Goal: Task Accomplishment & Management: Manage account settings

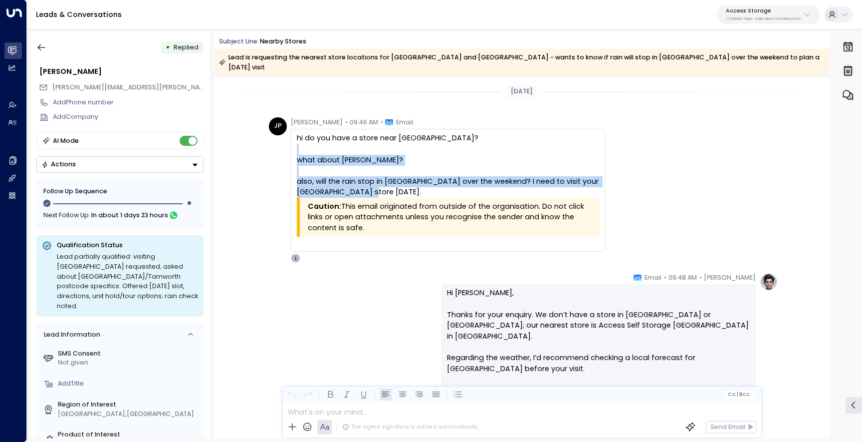
drag, startPoint x: 375, startPoint y: 180, endPoint x: 302, endPoint y: 134, distance: 85.9
click at [302, 134] on div "hi do you have a store near Hanger Lane? what about Tamworth? also, will the ra…" at bounding box center [448, 165] width 302 height 65
click at [477, 299] on p "Hi John, Thanks for your enquiry. We don’t have a store in Hanger Lane or Tamwo…" at bounding box center [598, 395] width 303 height 216
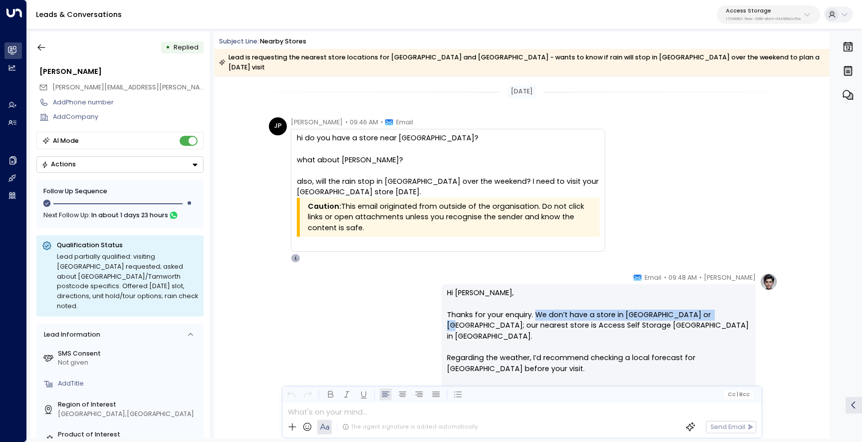
drag, startPoint x: 714, startPoint y: 307, endPoint x: 537, endPoint y: 306, distance: 177.2
click at [537, 306] on p "Hi John, Thanks for your enquiry. We don’t have a store in Hanger Lane or Tamwo…" at bounding box center [598, 395] width 303 height 216
copy p "We don’t have a store in Hanger Lane or Tamworth"
click at [849, 99] on icon "button" at bounding box center [848, 94] width 10 height 9
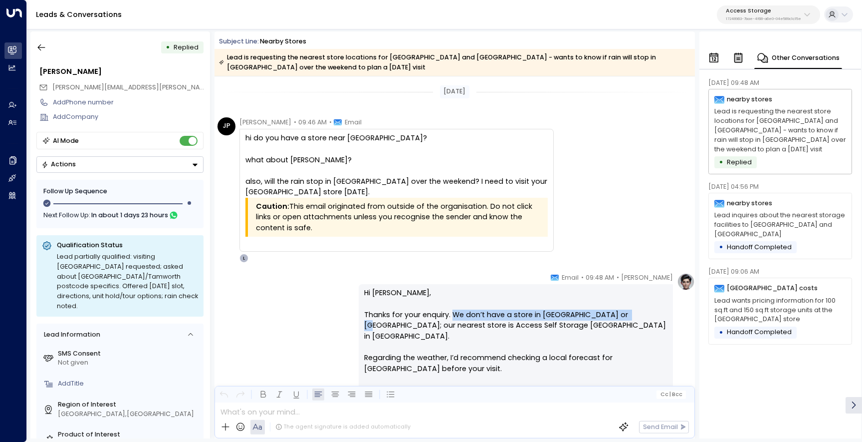
click at [818, 202] on div "nearby stores Lead inquires about the nearest storage facilities to Kilburn and…" at bounding box center [781, 226] width 144 height 66
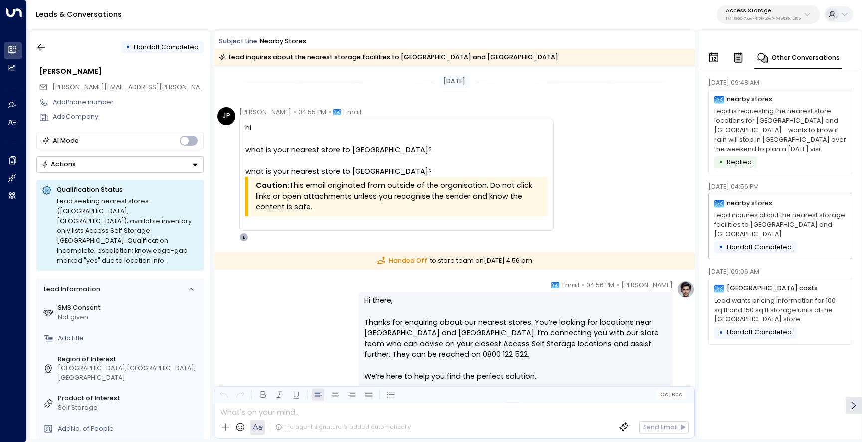
click at [798, 285] on div "bristol costs Lead wants pricing information for 100 sq.ft and 150 sq.ft storag…" at bounding box center [781, 310] width 144 height 66
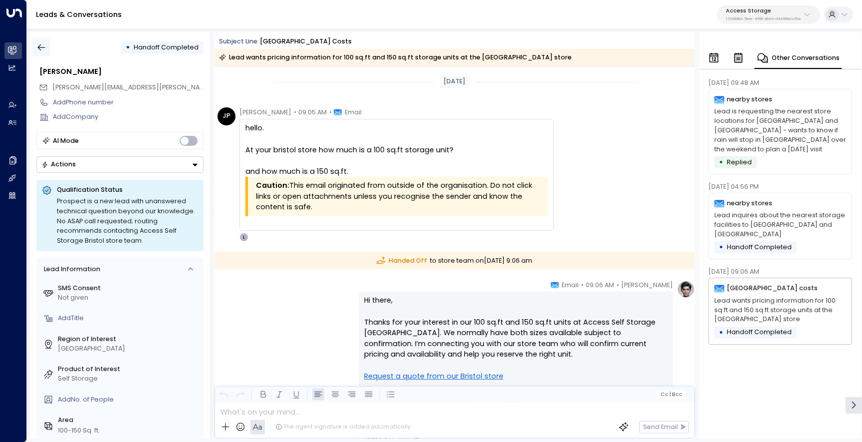
click at [43, 48] on icon "button" at bounding box center [41, 47] width 10 height 10
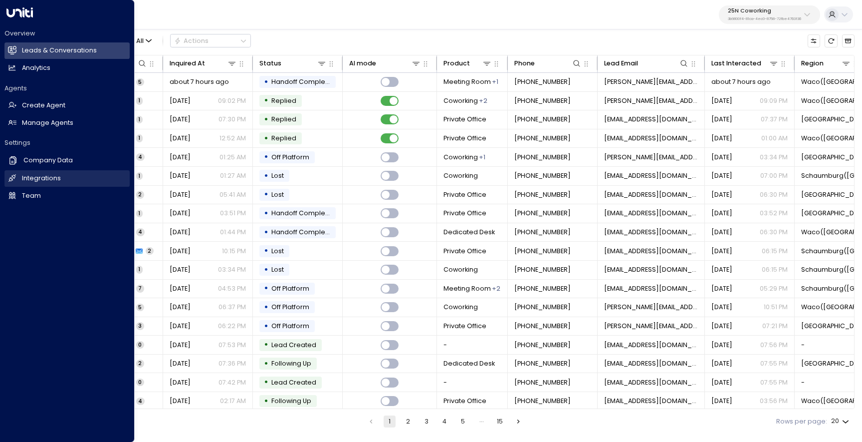
click at [23, 181] on h2 "Integrations" at bounding box center [41, 178] width 39 height 9
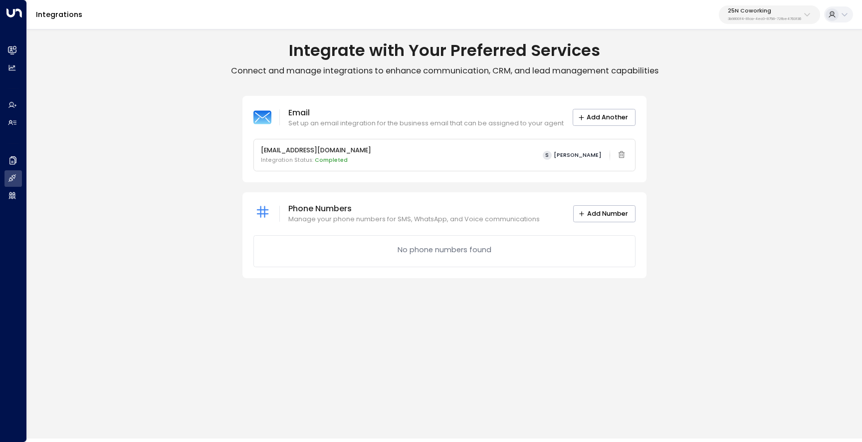
click at [728, 14] on p "25N Coworking" at bounding box center [764, 11] width 73 height 6
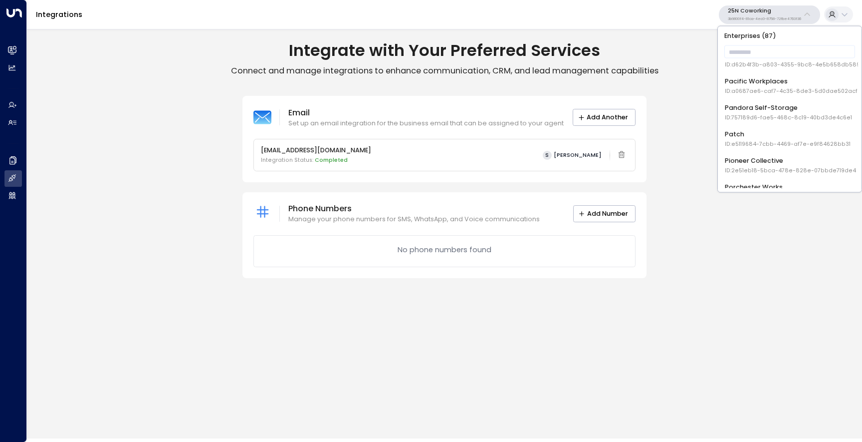
scroll to position [1178, 0]
click at [770, 139] on div "Patch ID: e5119684-7cbb-4469-af7e-e9f84628bb31" at bounding box center [788, 141] width 126 height 18
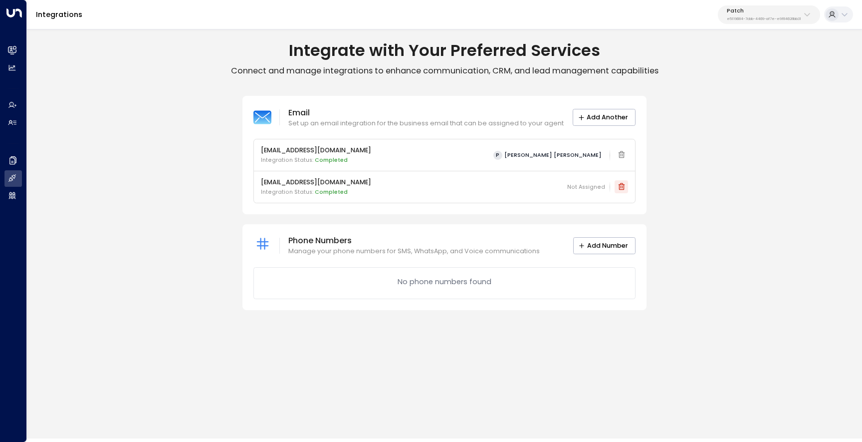
click at [619, 189] on icon at bounding box center [622, 187] width 8 height 8
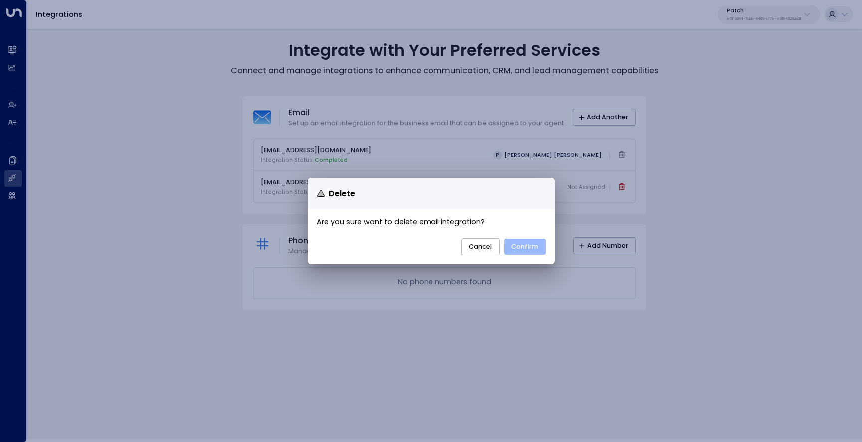
click at [523, 250] on button "Confirm" at bounding box center [525, 247] width 41 height 16
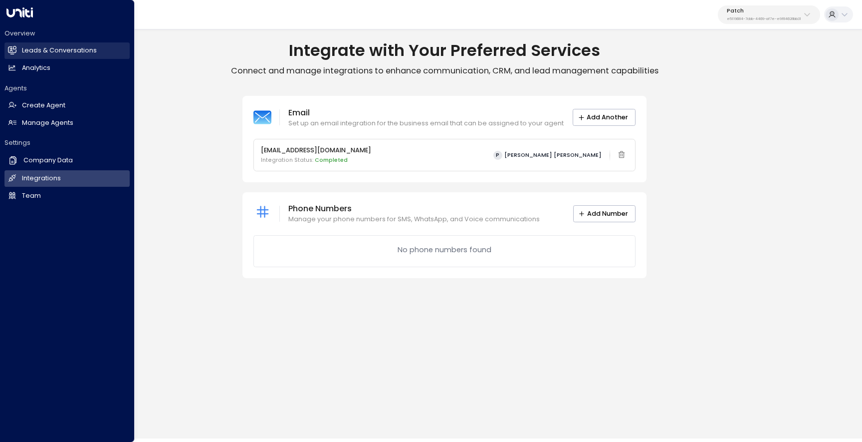
click at [23, 50] on h2 "Leads & Conversations" at bounding box center [59, 50] width 75 height 9
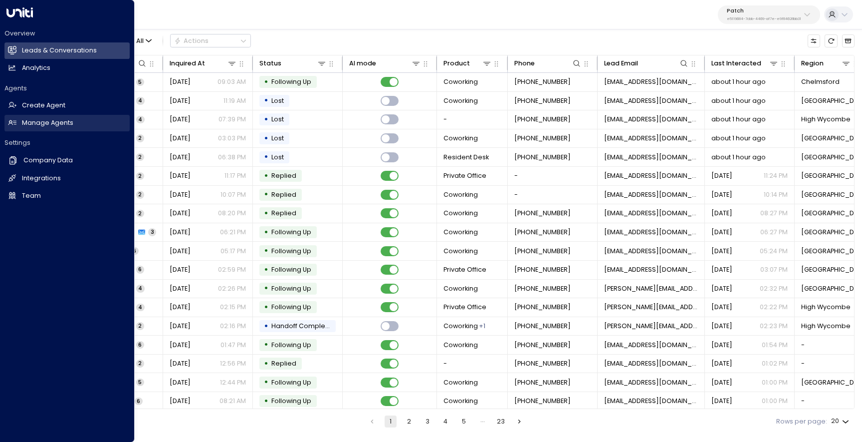
click at [49, 123] on h2 "Manage Agents" at bounding box center [47, 122] width 51 height 9
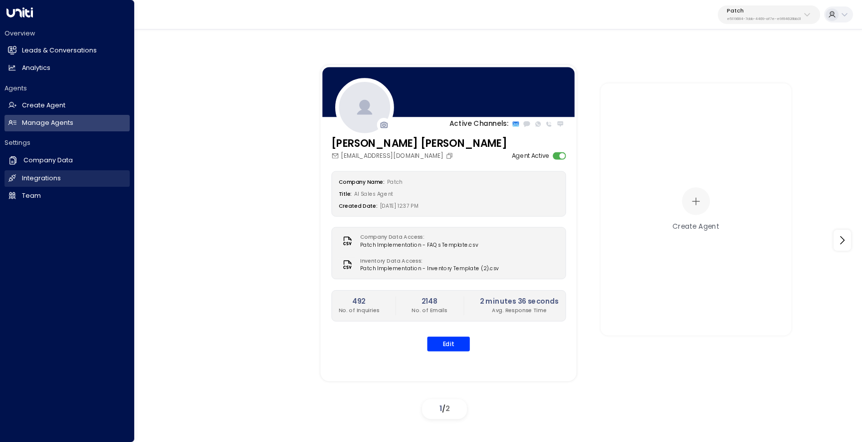
click at [50, 175] on h2 "Integrations" at bounding box center [41, 178] width 39 height 9
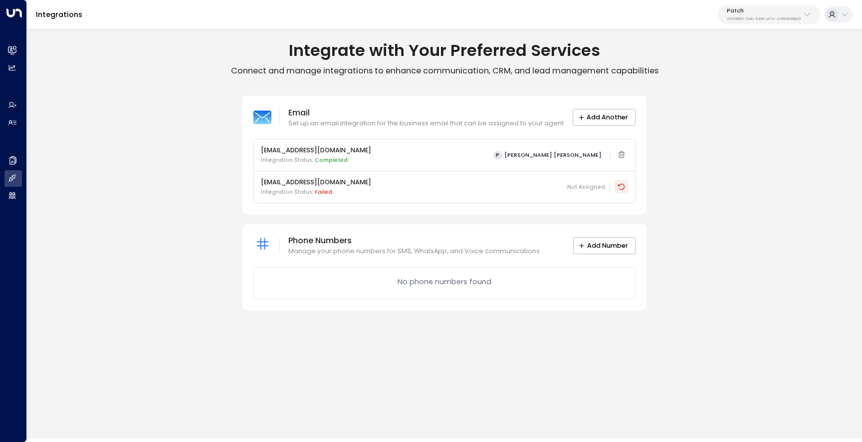
click at [622, 184] on icon at bounding box center [621, 187] width 7 height 6
